Goal: Information Seeking & Learning: Learn about a topic

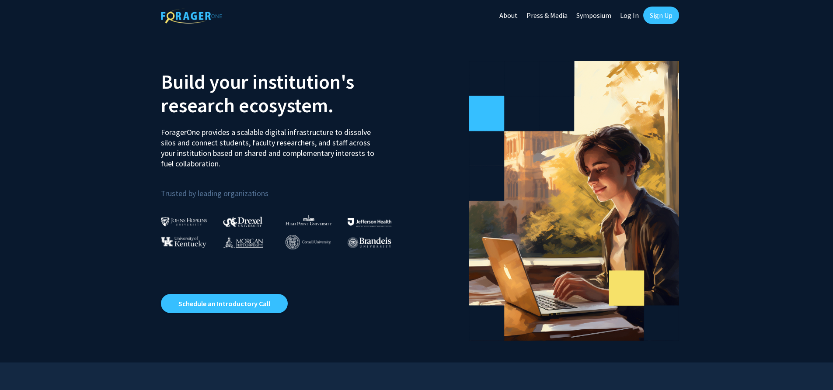
click at [628, 14] on link "Log In" at bounding box center [629, 15] width 28 height 31
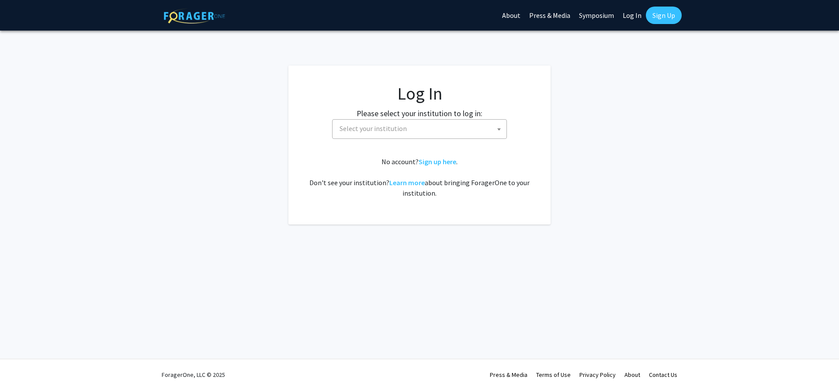
click at [446, 130] on span "Select your institution" at bounding box center [421, 129] width 170 height 18
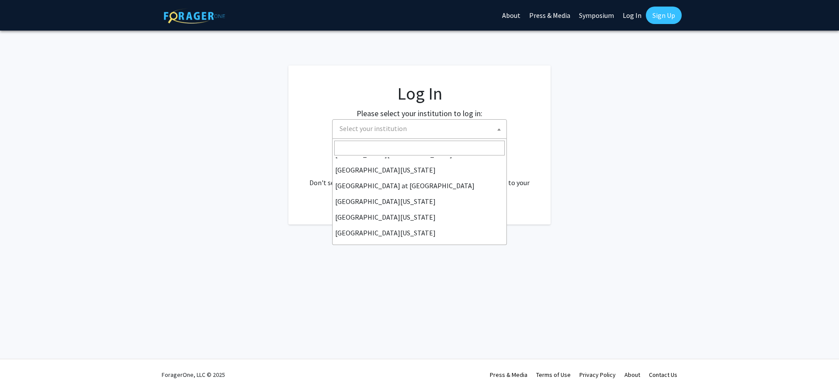
scroll to position [306, 0]
select select "33"
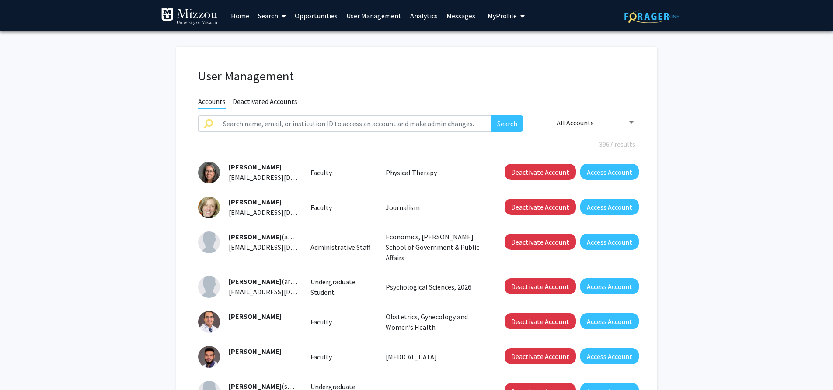
click at [490, 14] on span "My Profile" at bounding box center [501, 15] width 29 height 9
click at [522, 41] on span "Sarah Humfeld" at bounding box center [541, 41] width 53 height 10
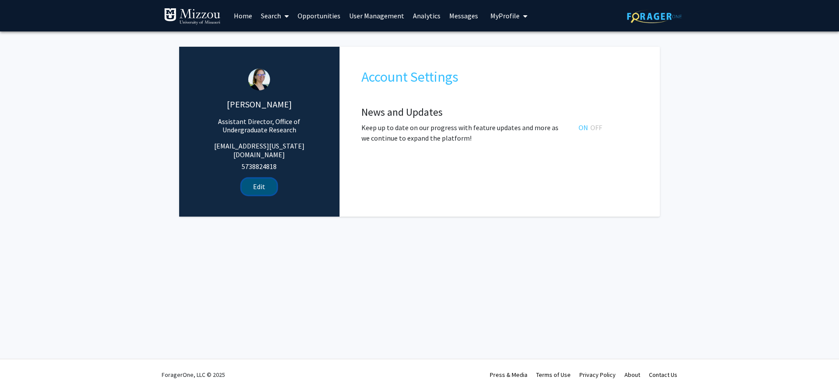
click at [261, 179] on button "Edit" at bounding box center [259, 187] width 35 height 16
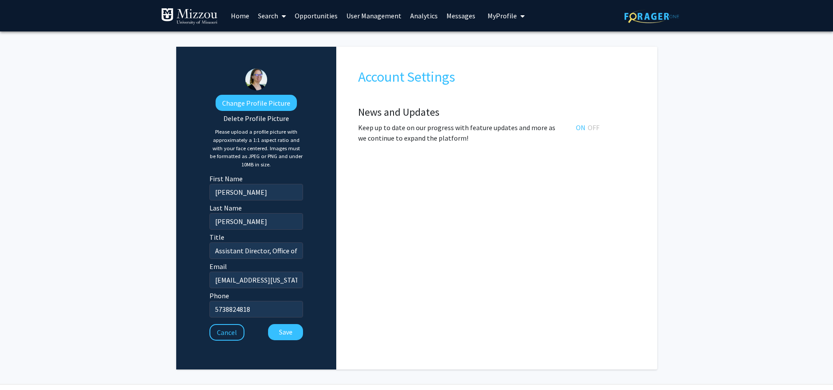
click at [507, 14] on span "My Profile" at bounding box center [501, 15] width 29 height 9
click at [518, 40] on span "Sarah Humfeld" at bounding box center [541, 41] width 53 height 10
click at [241, 16] on link "Home" at bounding box center [239, 15] width 27 height 31
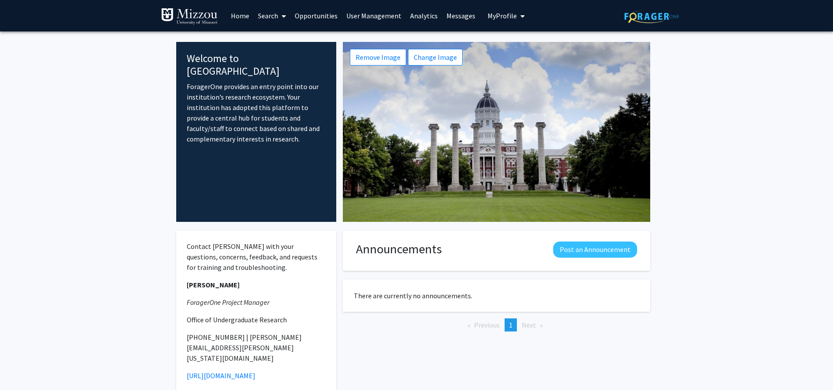
click at [269, 15] on link "Search" at bounding box center [271, 15] width 37 height 31
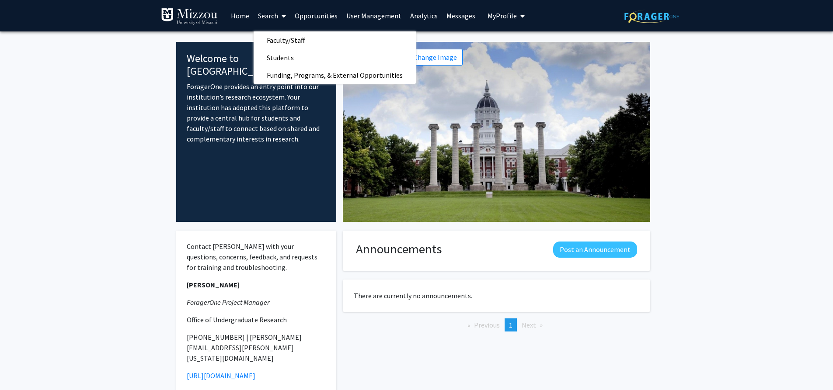
click at [355, 14] on link "User Management" at bounding box center [374, 15] width 64 height 31
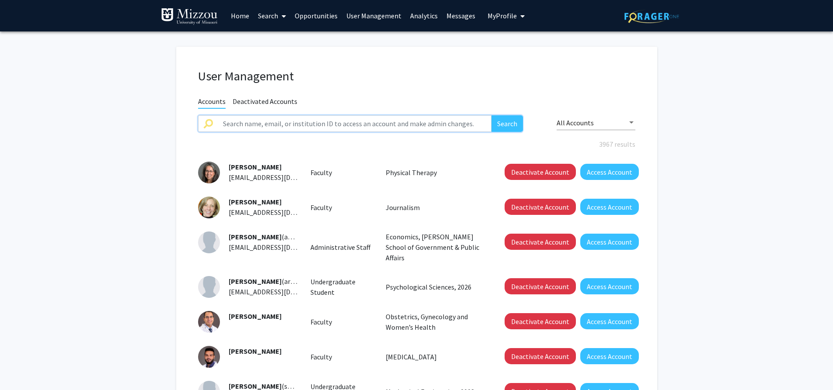
click at [315, 119] on input "text" at bounding box center [355, 123] width 274 height 17
type input "humfeld"
click at [491, 115] on button "Search" at bounding box center [506, 123] width 31 height 17
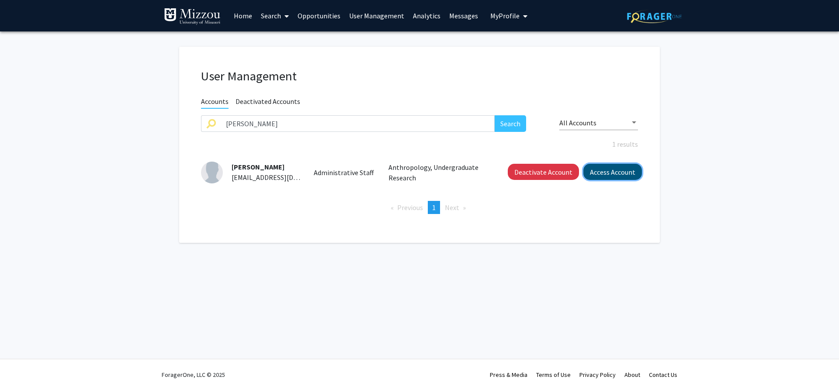
click at [610, 173] on button "Access Account" at bounding box center [612, 172] width 59 height 16
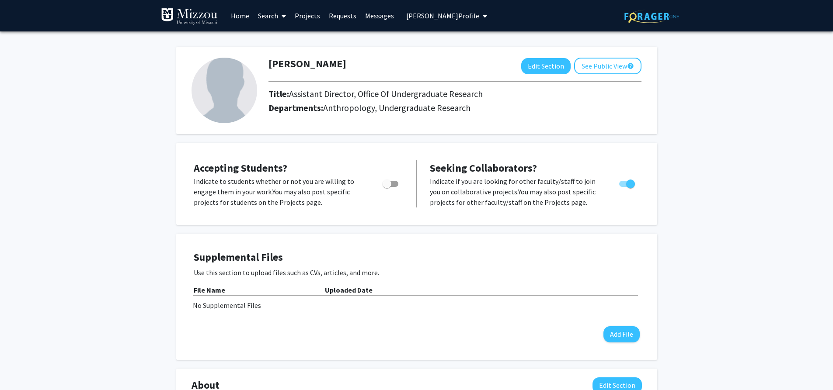
click at [416, 9] on button "Sarah Humfeld's Profile" at bounding box center [446, 15] width 86 height 31
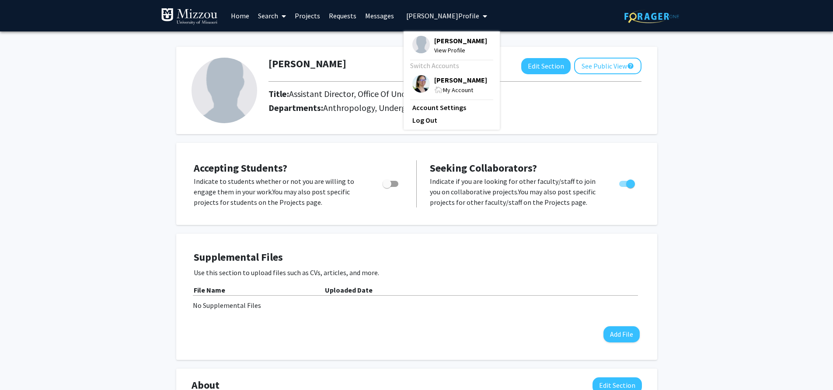
click at [444, 80] on span "Sarah Humfeld" at bounding box center [460, 80] width 53 height 10
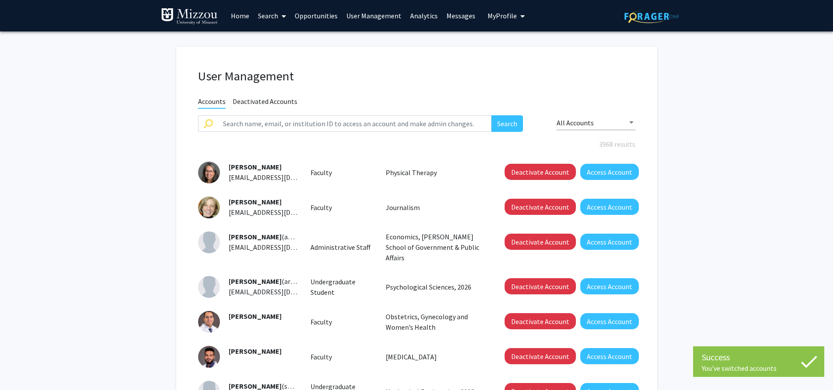
click at [268, 13] on link "Search" at bounding box center [271, 15] width 37 height 31
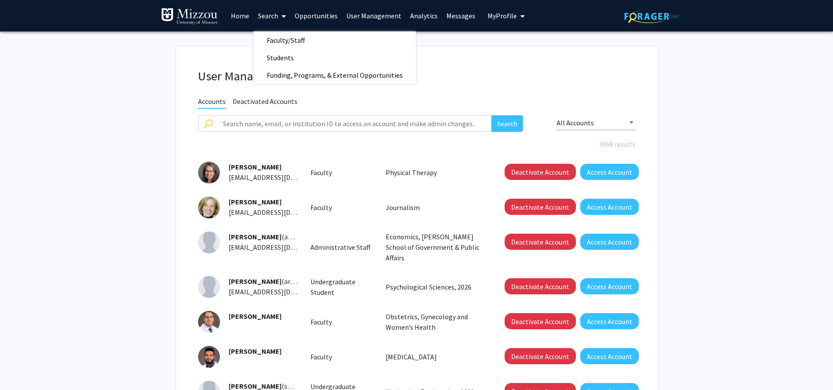
click at [239, 17] on link "Home" at bounding box center [239, 15] width 27 height 31
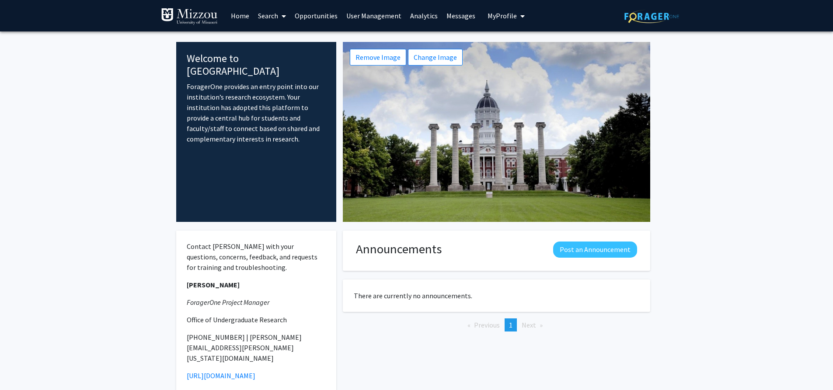
click at [271, 13] on link "Search" at bounding box center [271, 15] width 37 height 31
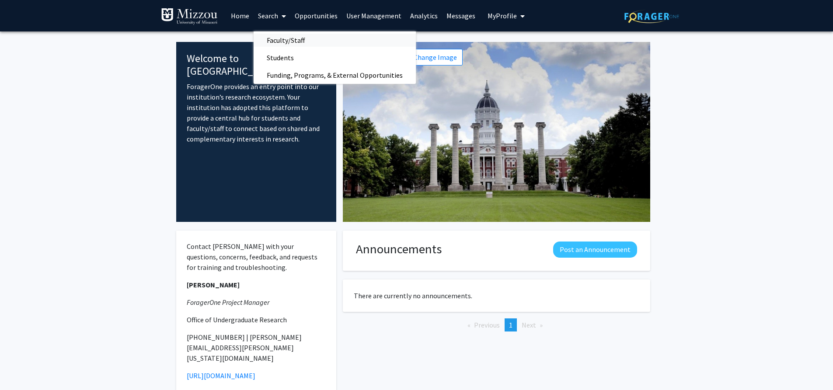
click at [272, 38] on span "Faculty/Staff" at bounding box center [285, 39] width 64 height 17
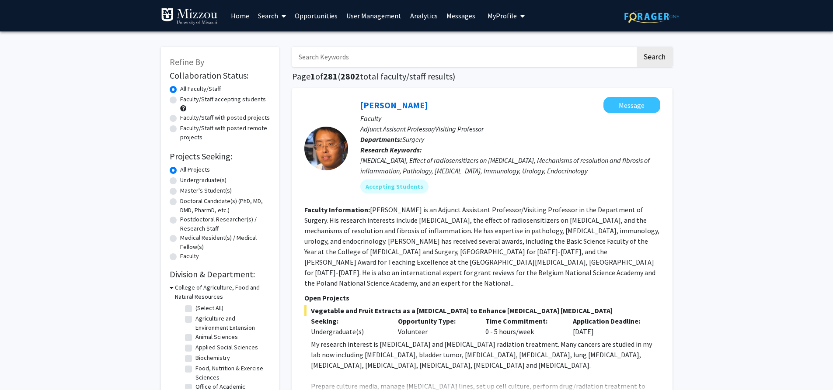
click at [267, 17] on link "Search" at bounding box center [271, 15] width 37 height 31
click at [269, 39] on span "Faculty/Staff" at bounding box center [285, 39] width 64 height 17
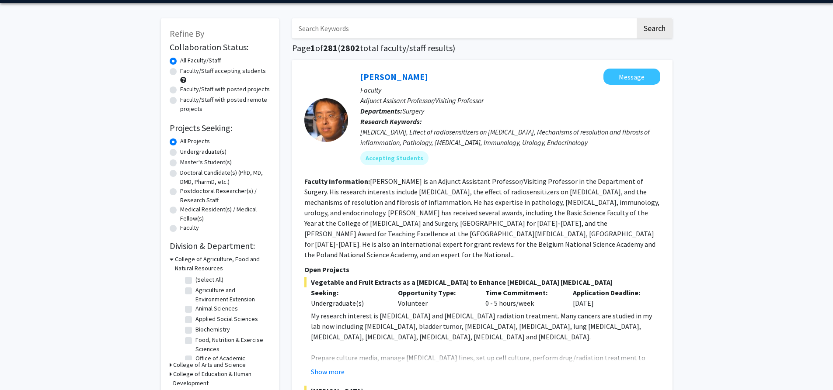
scroll to position [44, 0]
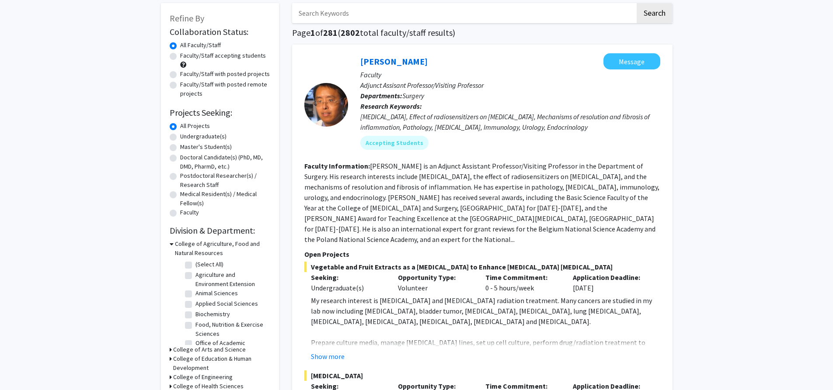
drag, startPoint x: 361, startPoint y: 117, endPoint x: 598, endPoint y: 130, distance: 237.2
click at [598, 130] on div "Cancer immunotherapy, Effect of radiosensitizers on cancer, Mechanisms of resol…" at bounding box center [510, 121] width 300 height 21
click at [401, 61] on link "Yujiang Fang" at bounding box center [393, 61] width 67 height 11
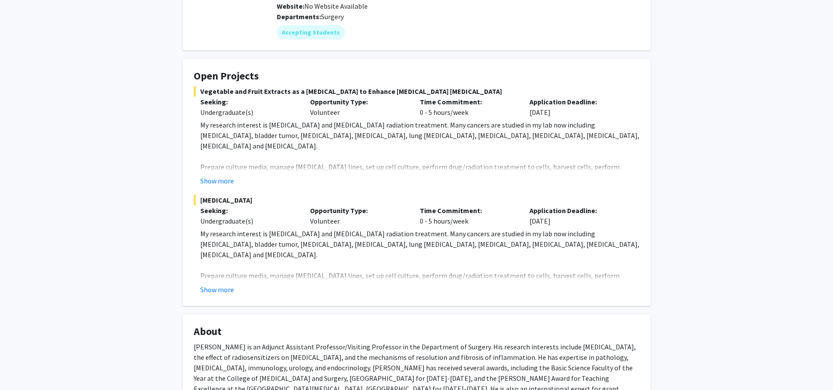
scroll to position [131, 0]
click at [213, 175] on button "Show more" at bounding box center [217, 180] width 34 height 10
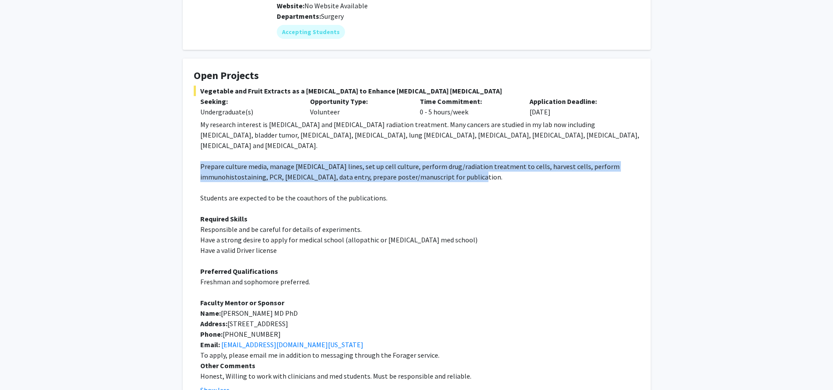
drag, startPoint x: 200, startPoint y: 145, endPoint x: 487, endPoint y: 156, distance: 287.4
click at [487, 161] on p "Prepare culture media, manage cancer cell lines, set up cell culture, perform d…" at bounding box center [419, 171] width 439 height 21
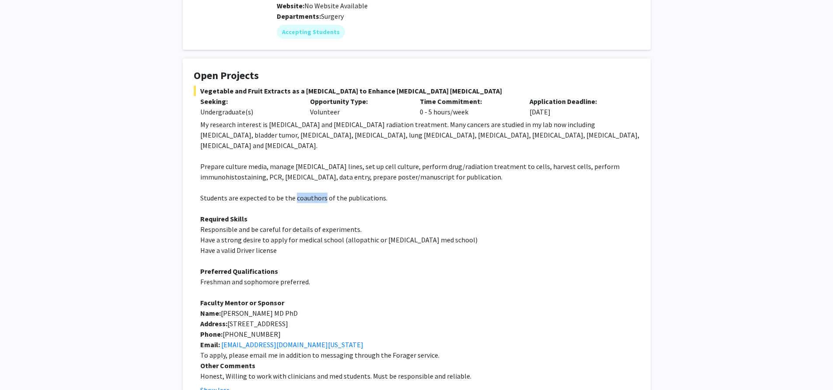
drag, startPoint x: 293, startPoint y: 179, endPoint x: 323, endPoint y: 177, distance: 30.2
click at [323, 194] on span "Students are expected to be the coauthors of the publications." at bounding box center [293, 198] width 187 height 9
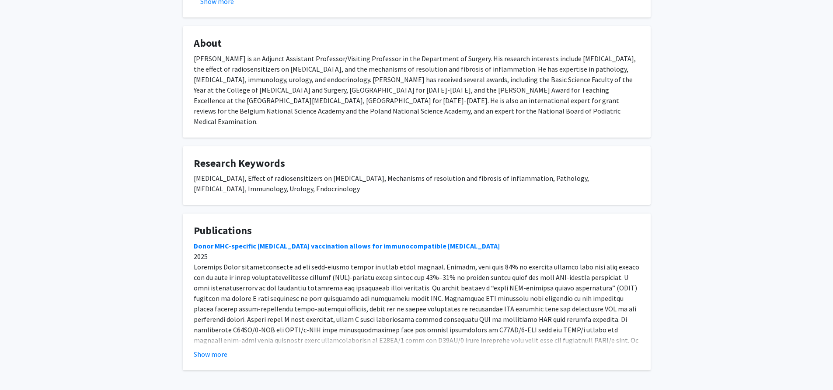
scroll to position [632, 0]
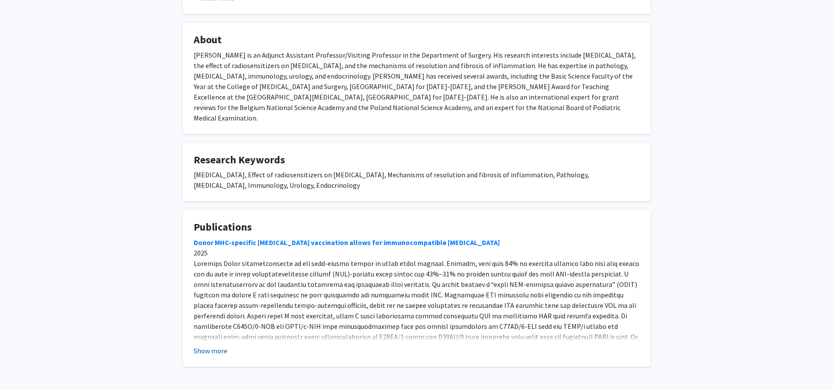
click at [207, 346] on button "Show more" at bounding box center [211, 351] width 34 height 10
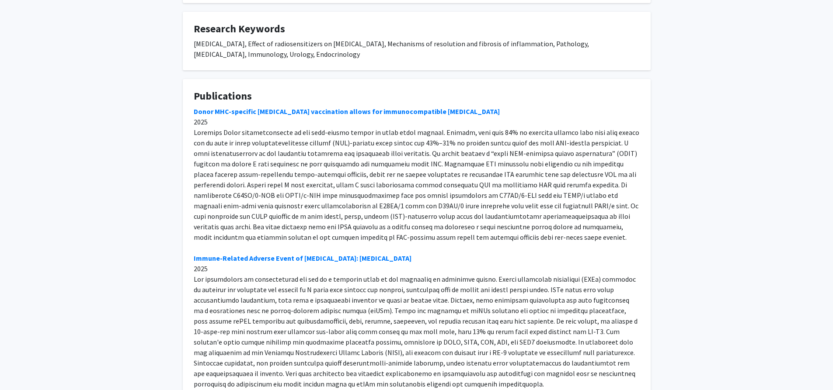
scroll to position [807, 0]
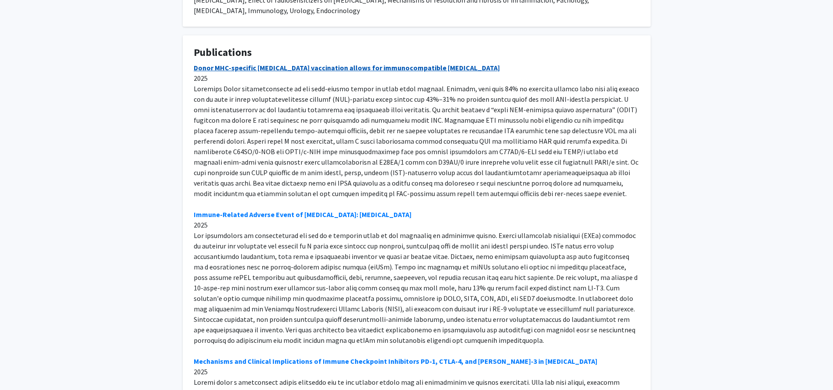
click at [292, 63] on link "Donor MHC-specific thymus vaccination allows for immunocompatible allotransplan…" at bounding box center [347, 67] width 306 height 9
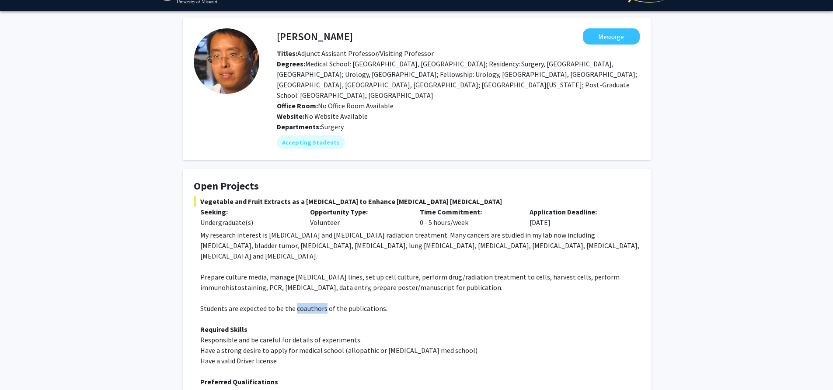
scroll to position [0, 0]
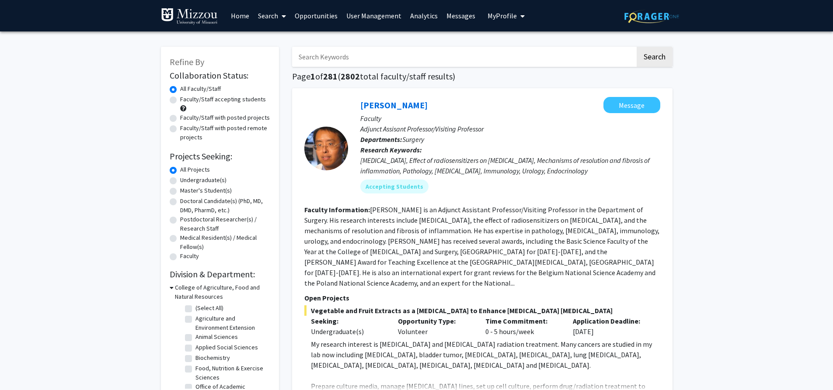
click at [352, 52] on input "Search Keywords" at bounding box center [463, 57] width 343 height 20
type input ""School psychology""
click at [636, 47] on button "Search" at bounding box center [654, 57] width 36 height 20
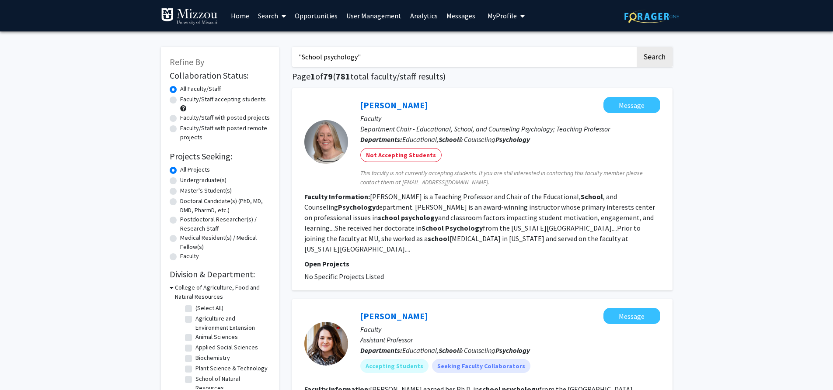
click at [180, 98] on label "Faculty/Staff accepting students" at bounding box center [223, 99] width 86 height 9
click at [180, 98] on input "Faculty/Staff accepting students" at bounding box center [183, 98] width 6 height 6
radio input "true"
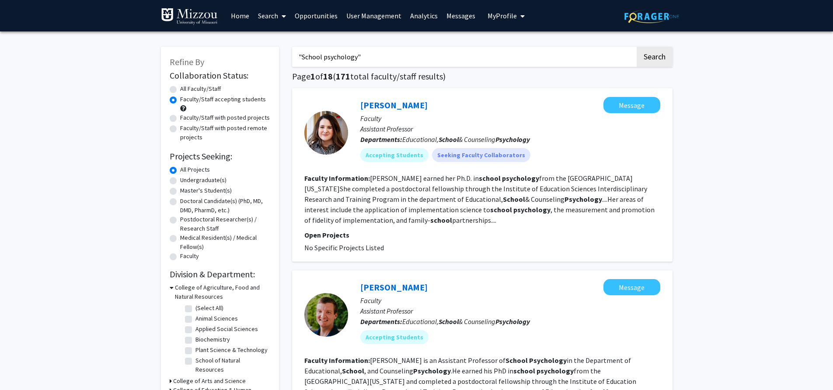
click at [180, 180] on label "Undergraduate(s)" at bounding box center [203, 180] width 46 height 9
click at [180, 180] on input "Undergraduate(s)" at bounding box center [183, 179] width 6 height 6
radio input "true"
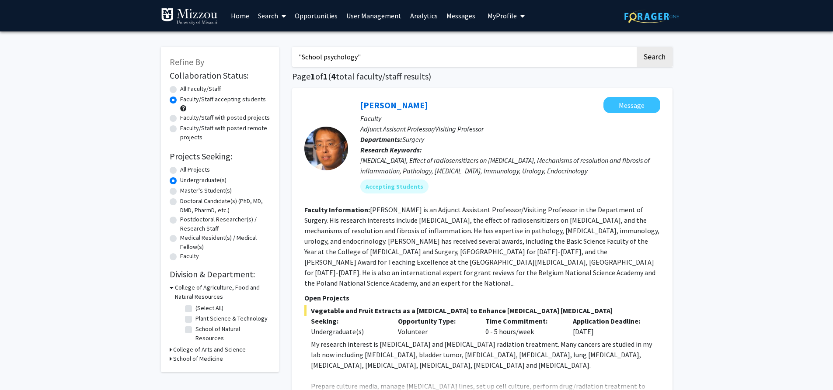
click at [180, 90] on label "All Faculty/Staff" at bounding box center [200, 88] width 41 height 9
click at [180, 90] on input "All Faculty/Staff" at bounding box center [183, 87] width 6 height 6
radio input "true"
click at [180, 171] on label "All Projects" at bounding box center [195, 169] width 30 height 9
click at [180, 171] on input "All Projects" at bounding box center [183, 168] width 6 height 6
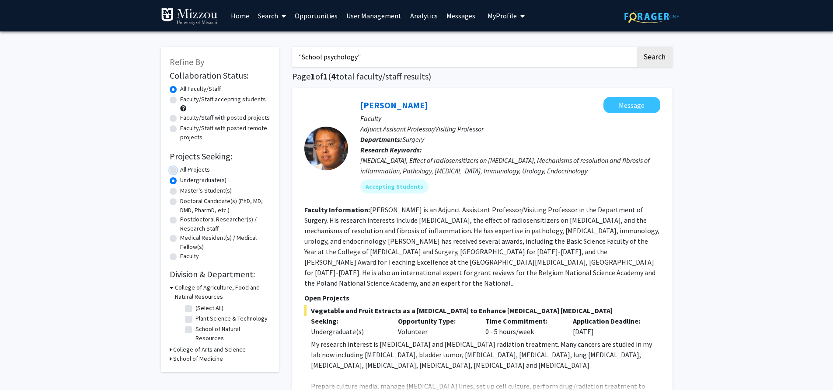
radio input "true"
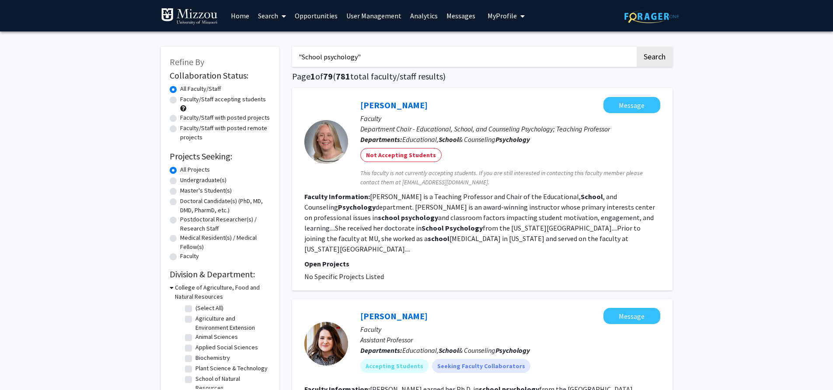
drag, startPoint x: 360, startPoint y: 58, endPoint x: 285, endPoint y: 47, distance: 75.5
type input "nanotechnology"
click at [636, 47] on button "Search" at bounding box center [654, 57] width 36 height 20
